Goal: Task Accomplishment & Management: Manage account settings

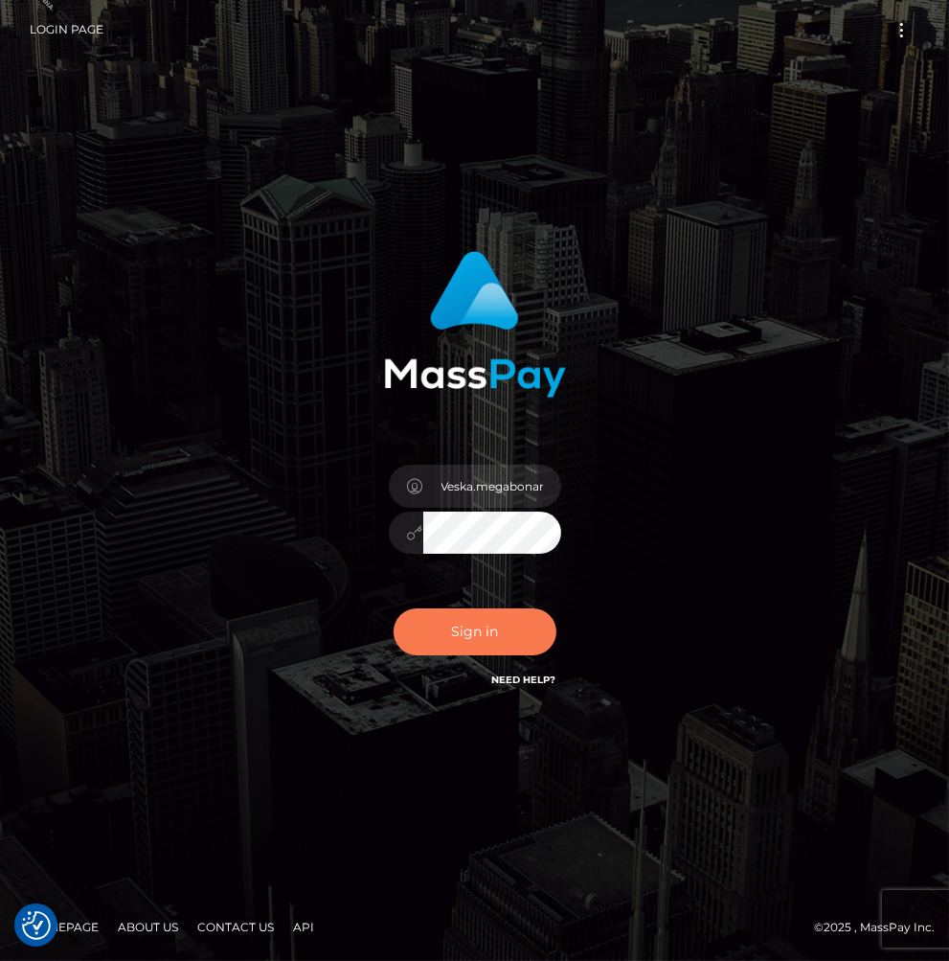
click at [499, 616] on button "Sign in" at bounding box center [475, 631] width 163 height 47
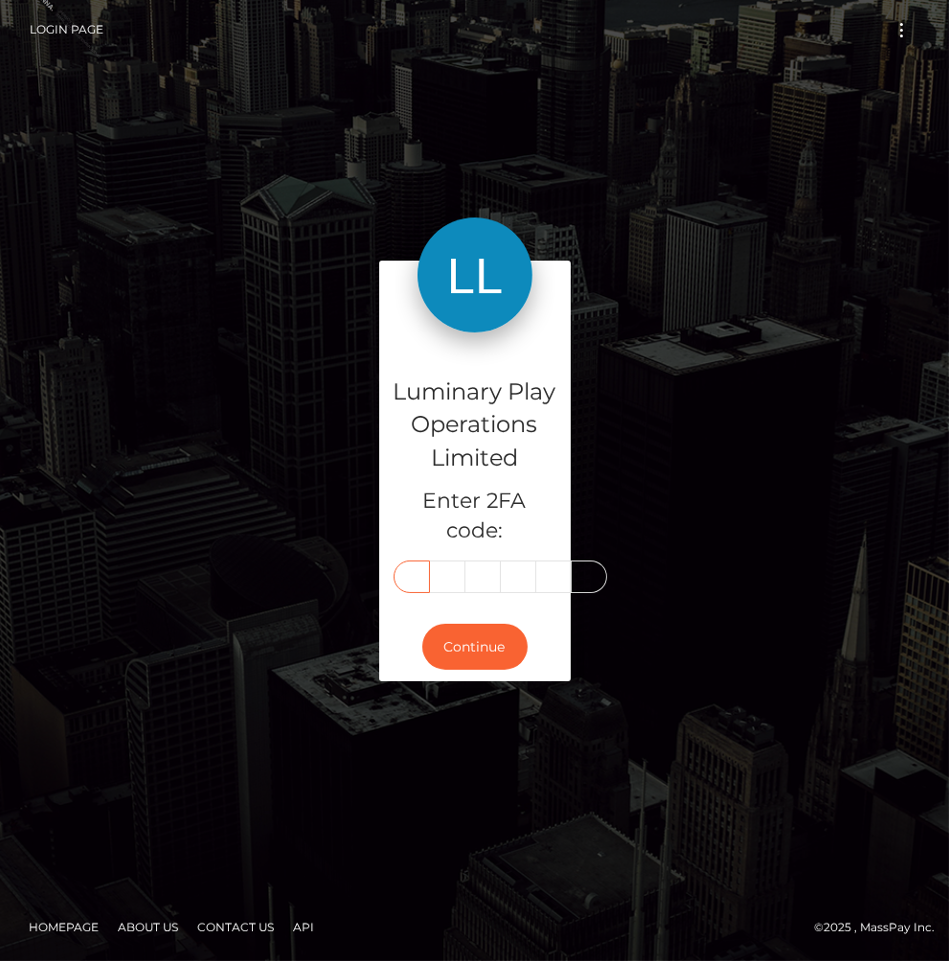
click at [412, 586] on input "text" at bounding box center [412, 576] width 36 height 33
type input "5"
type input "6"
type input "2"
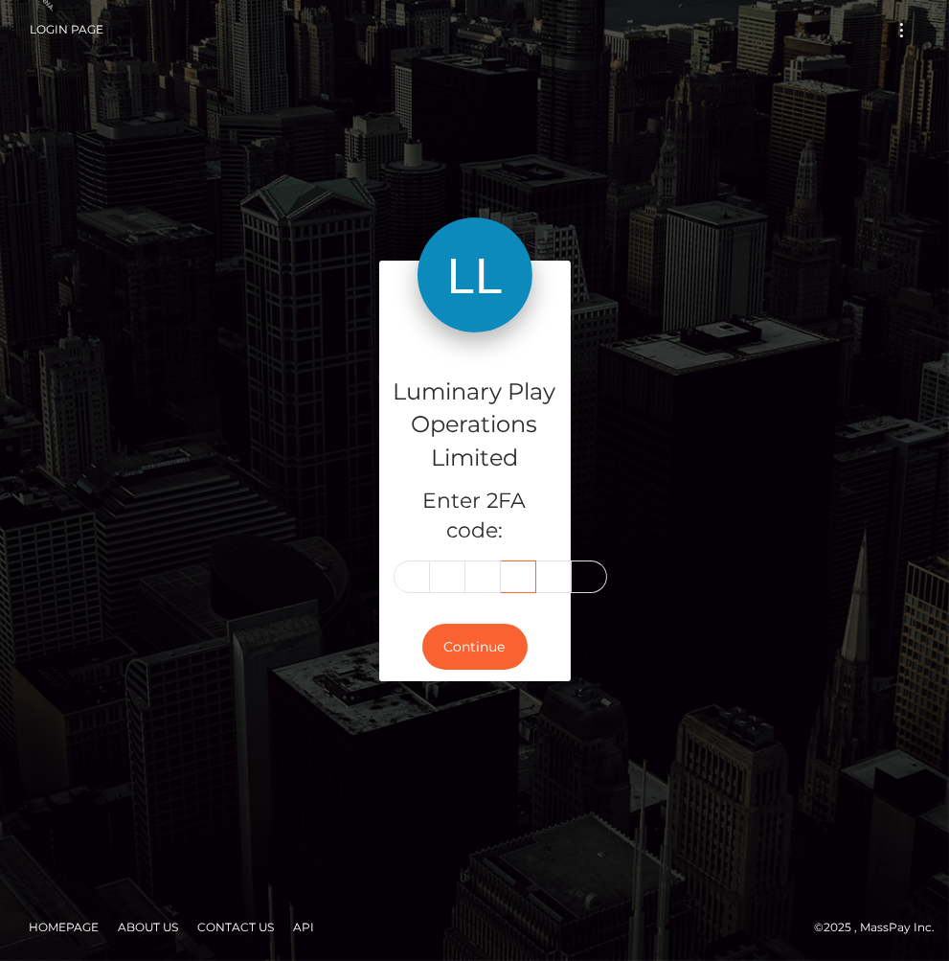
type input "2"
type input "0"
type input "6"
